Goal: Task Accomplishment & Management: Complete application form

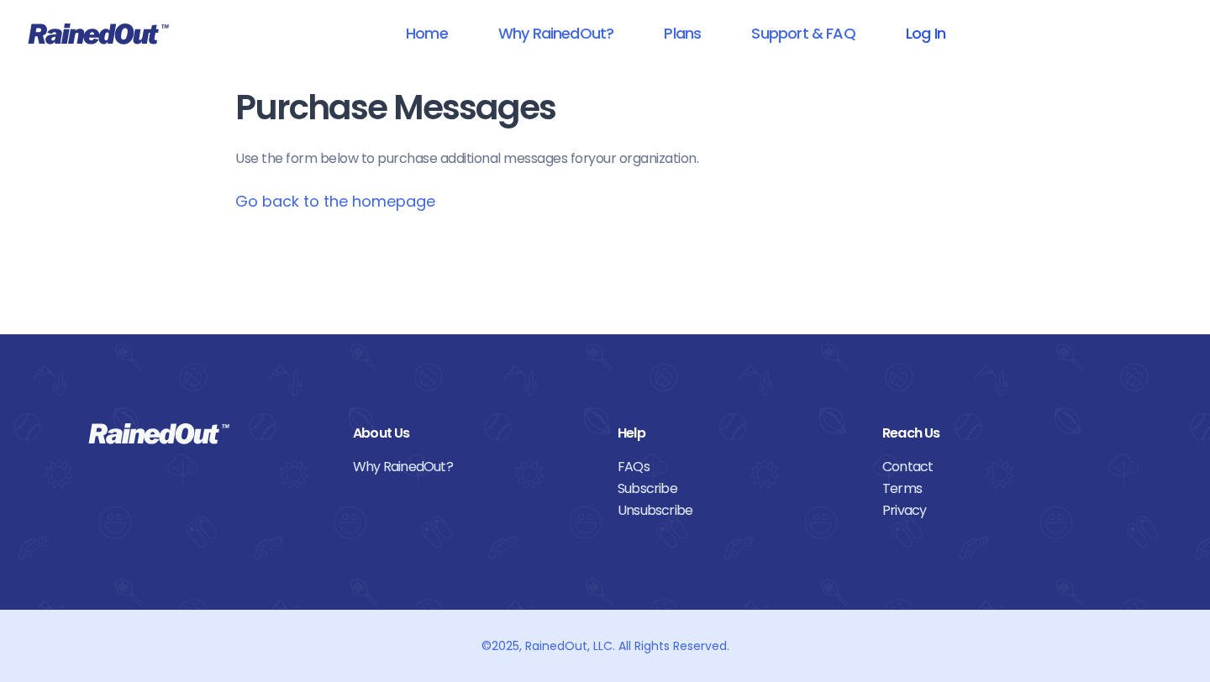
click at [920, 36] on link "Log In" at bounding box center [925, 33] width 83 height 38
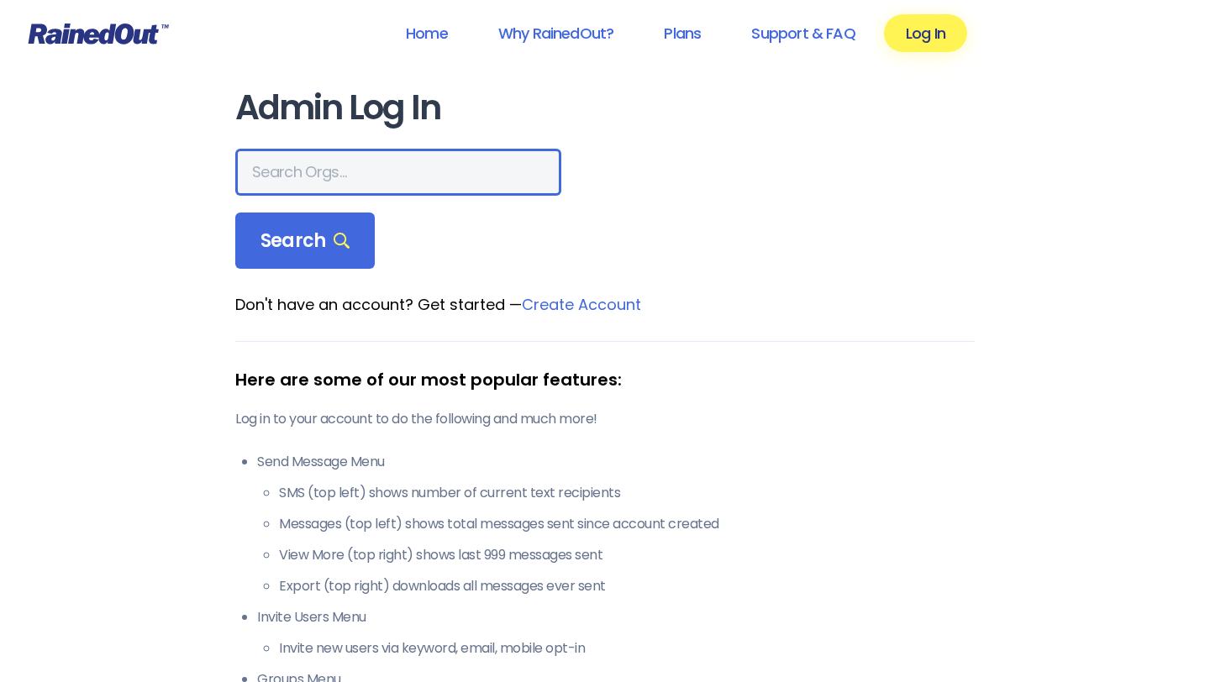
click at [310, 174] on input "text" at bounding box center [398, 172] width 326 height 47
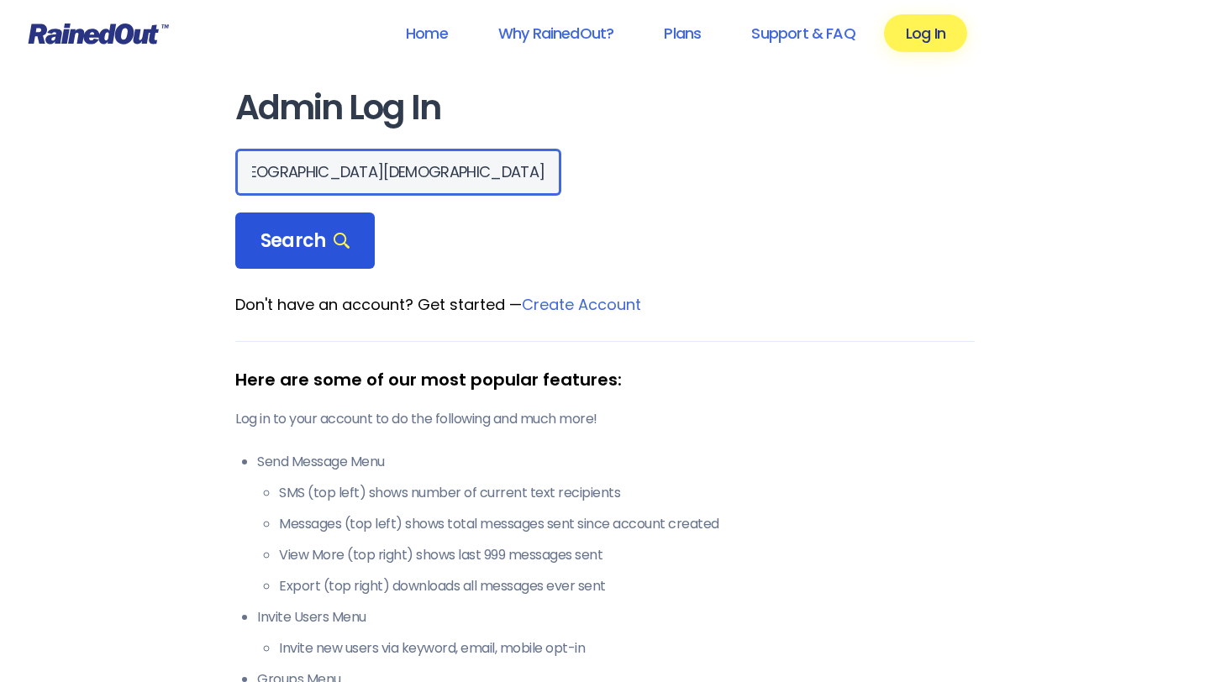
type input "[GEOGRAPHIC_DATA][DEMOGRAPHIC_DATA]"
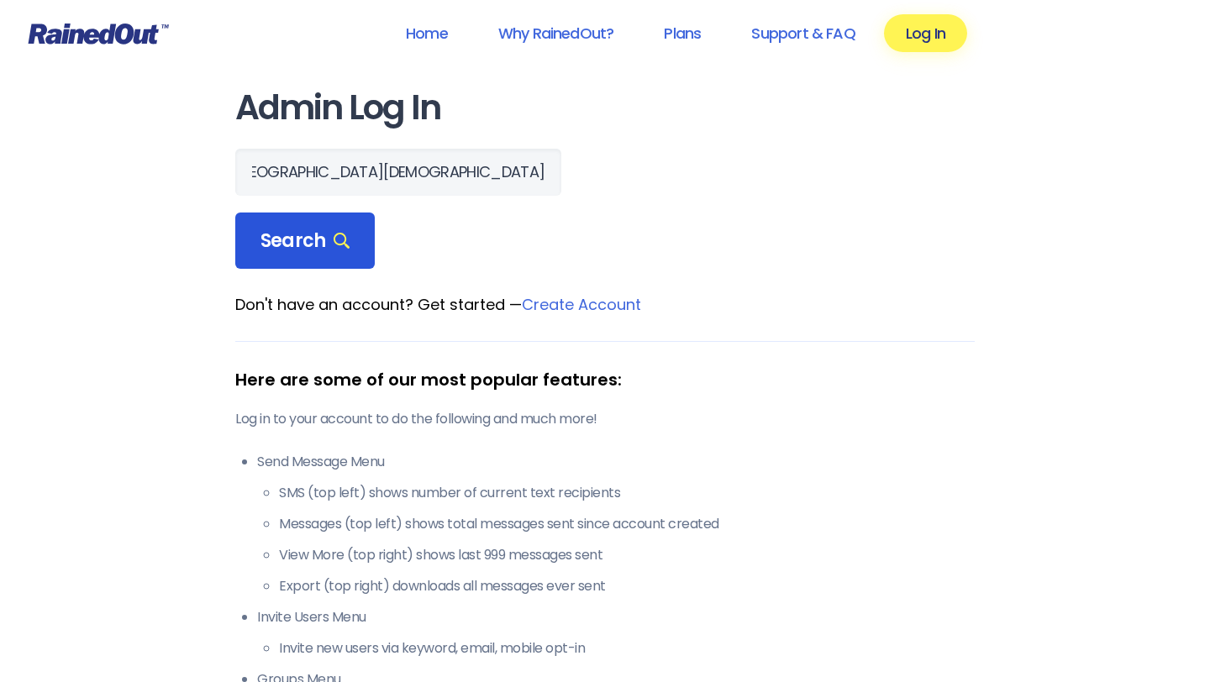
click at [266, 249] on span "Search" at bounding box center [305, 241] width 89 height 24
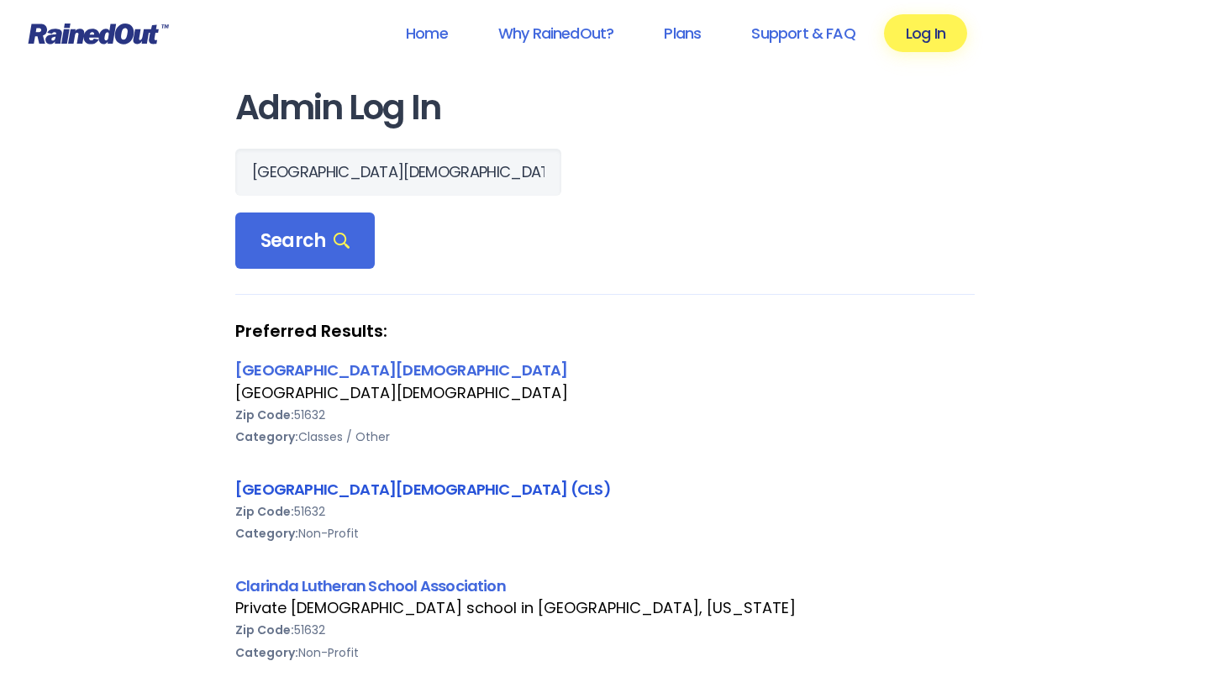
click at [297, 489] on link "[GEOGRAPHIC_DATA][DEMOGRAPHIC_DATA] (CLS)" at bounding box center [423, 489] width 376 height 21
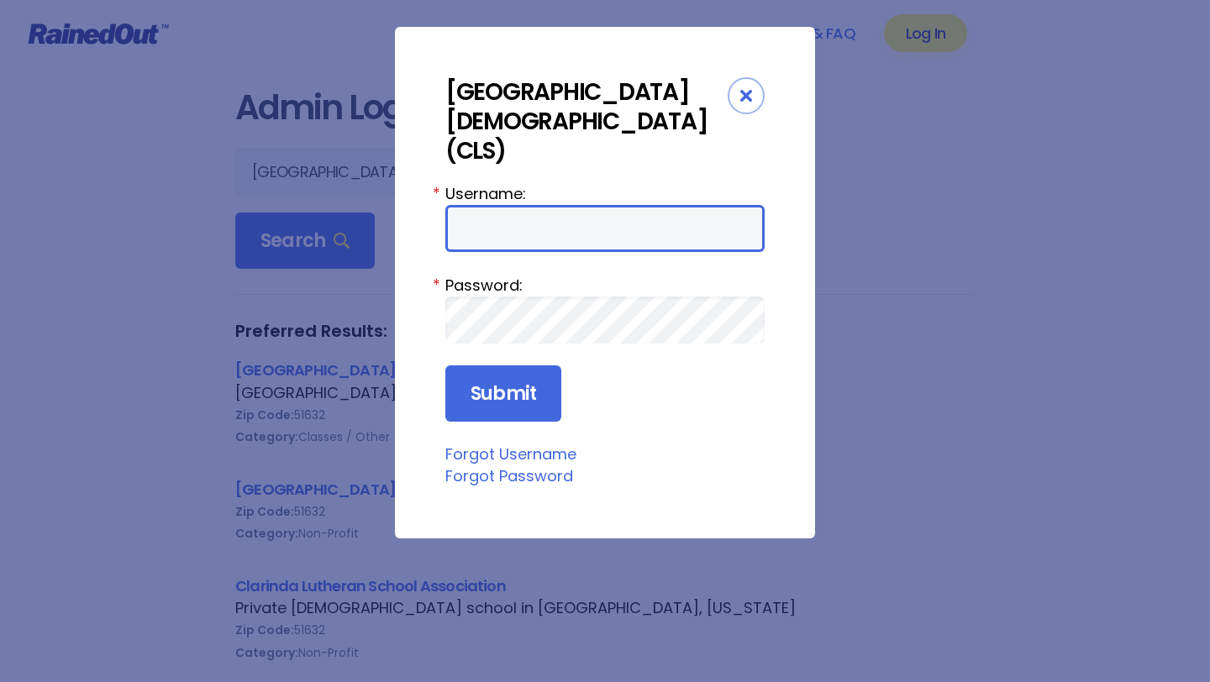
type input "LavetaC"
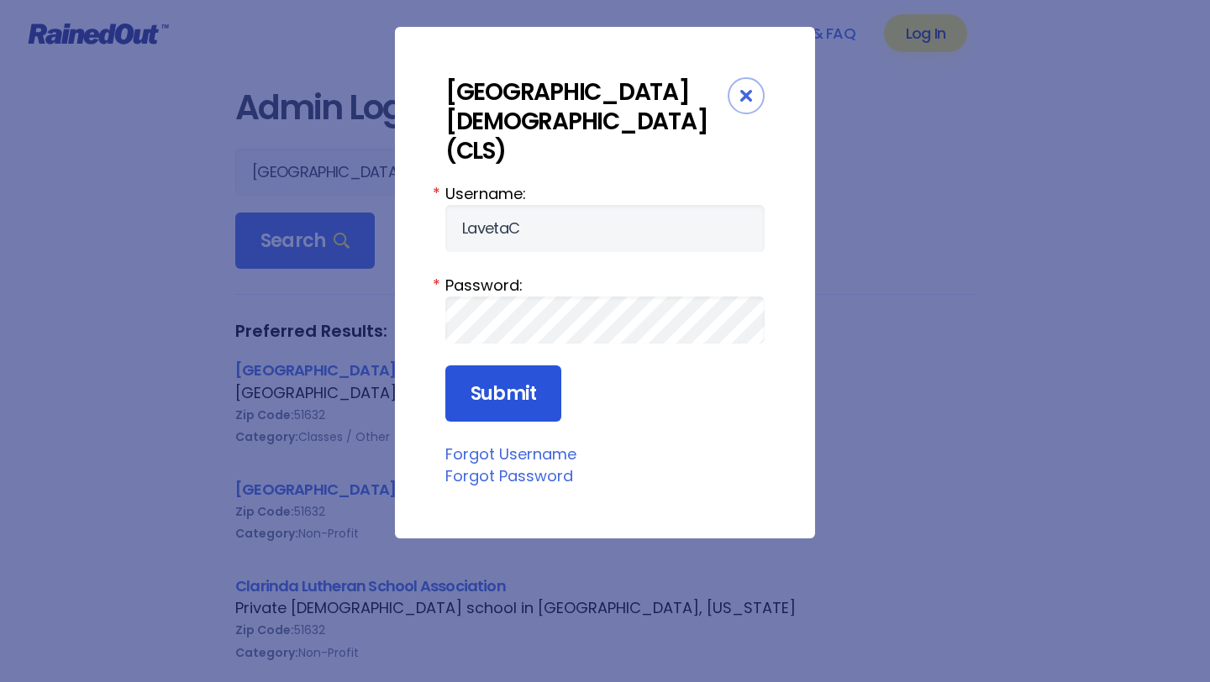
click at [499, 366] on input "Submit" at bounding box center [503, 394] width 116 height 57
